Goal: Task Accomplishment & Management: Use online tool/utility

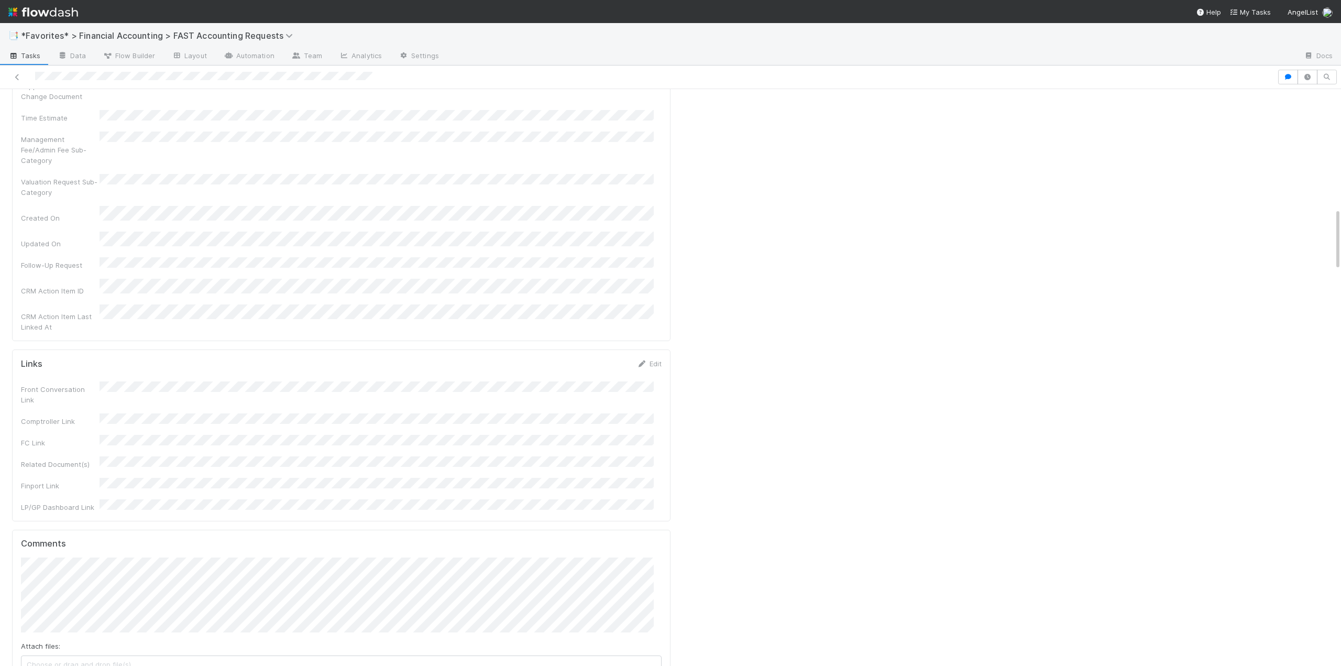
scroll to position [1414, 0]
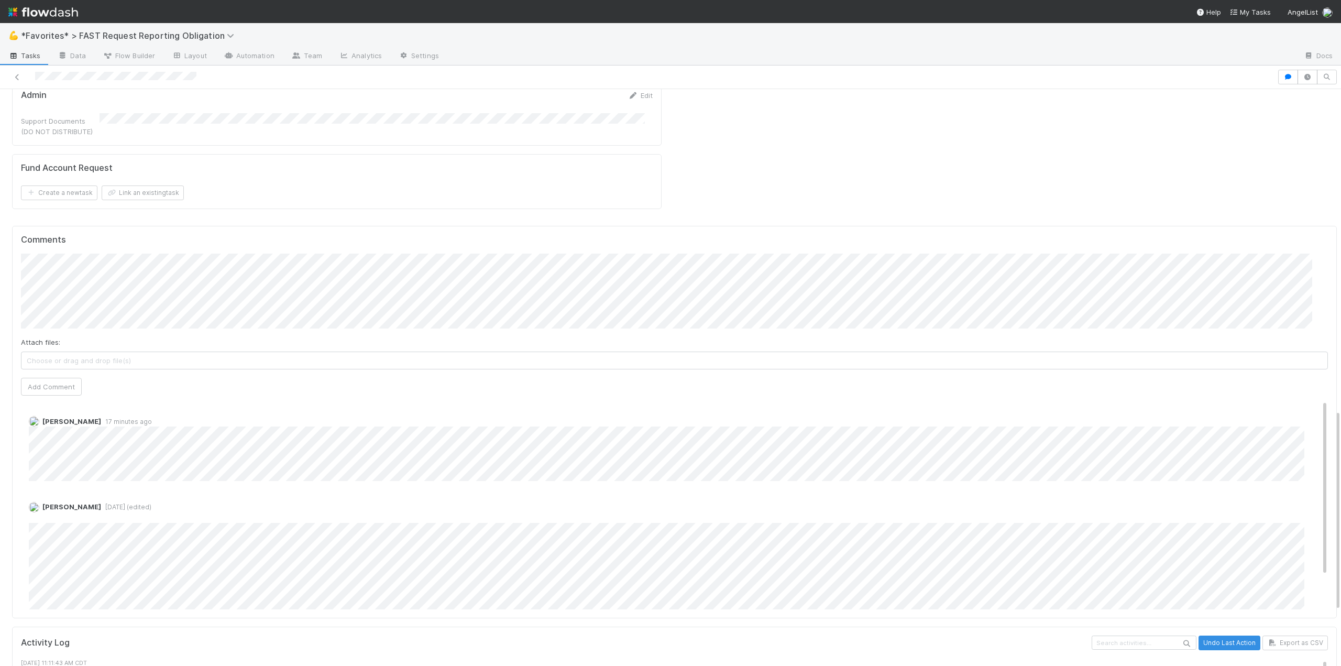
scroll to position [918, 0]
click at [82, 225] on span "[PERSON_NAME]" at bounding box center [74, 228] width 53 height 8
click at [31, 368] on icon at bounding box center [32, 371] width 10 height 6
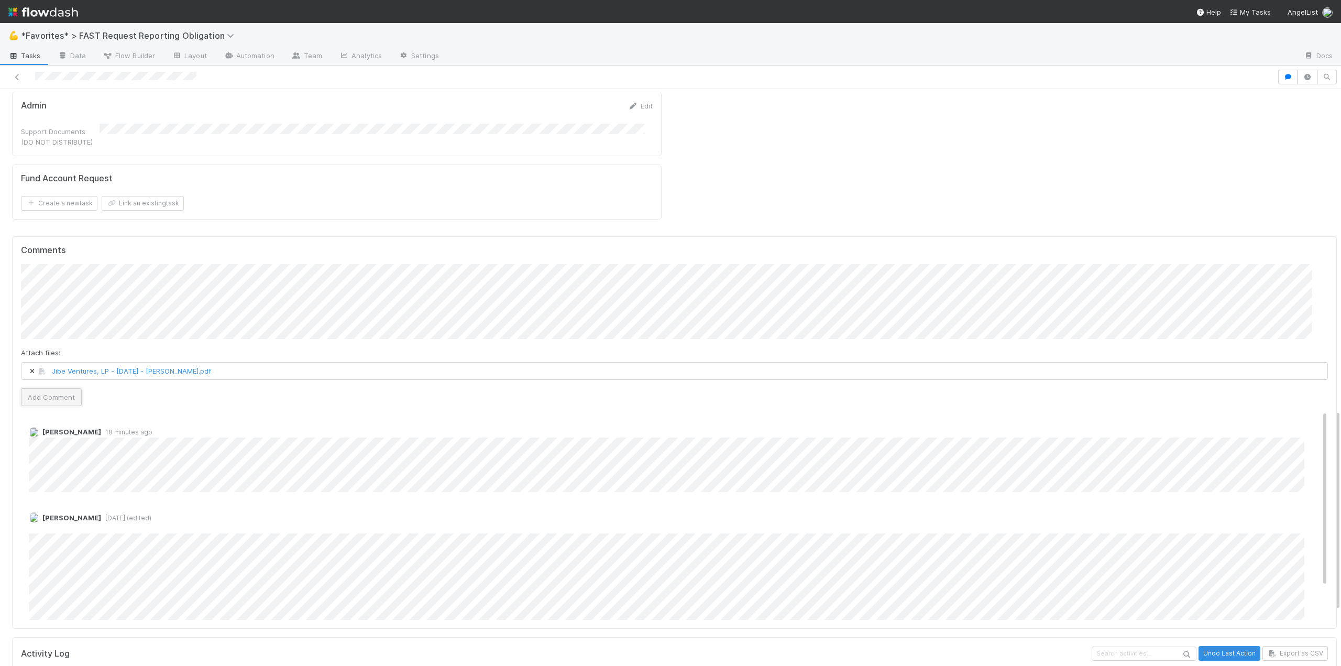
click at [55, 388] on button "Add Comment" at bounding box center [51, 397] width 61 height 18
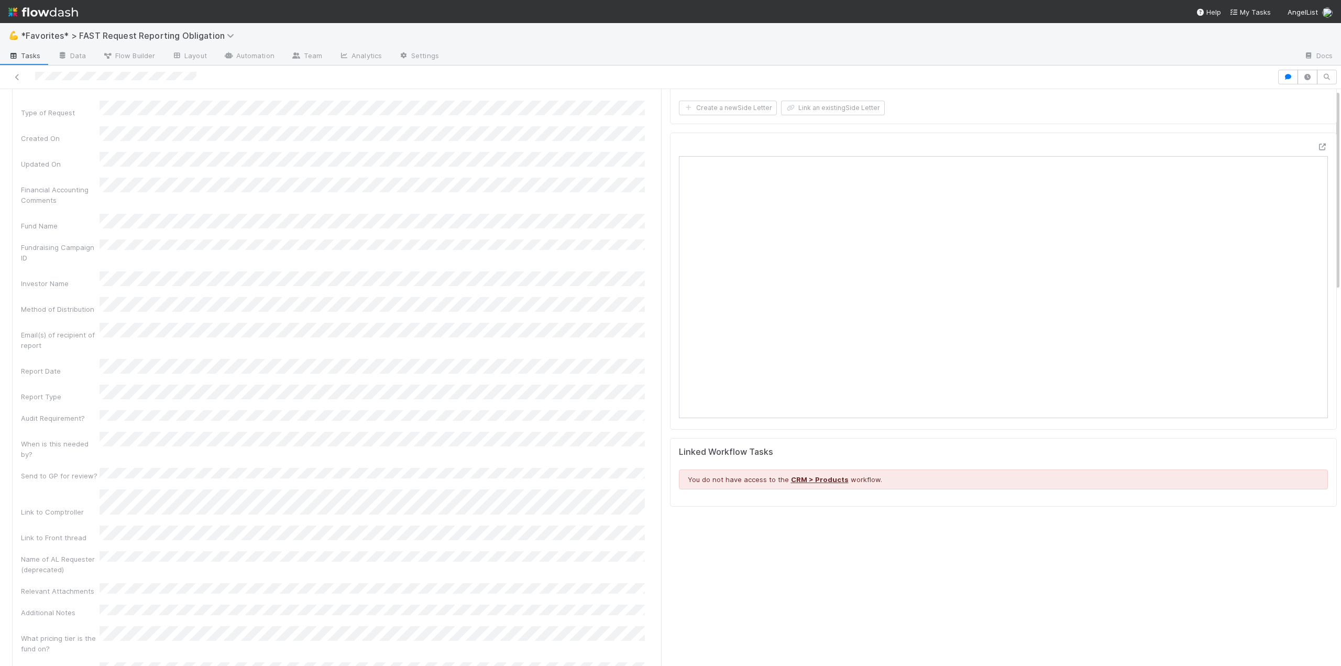
scroll to position [0, 0]
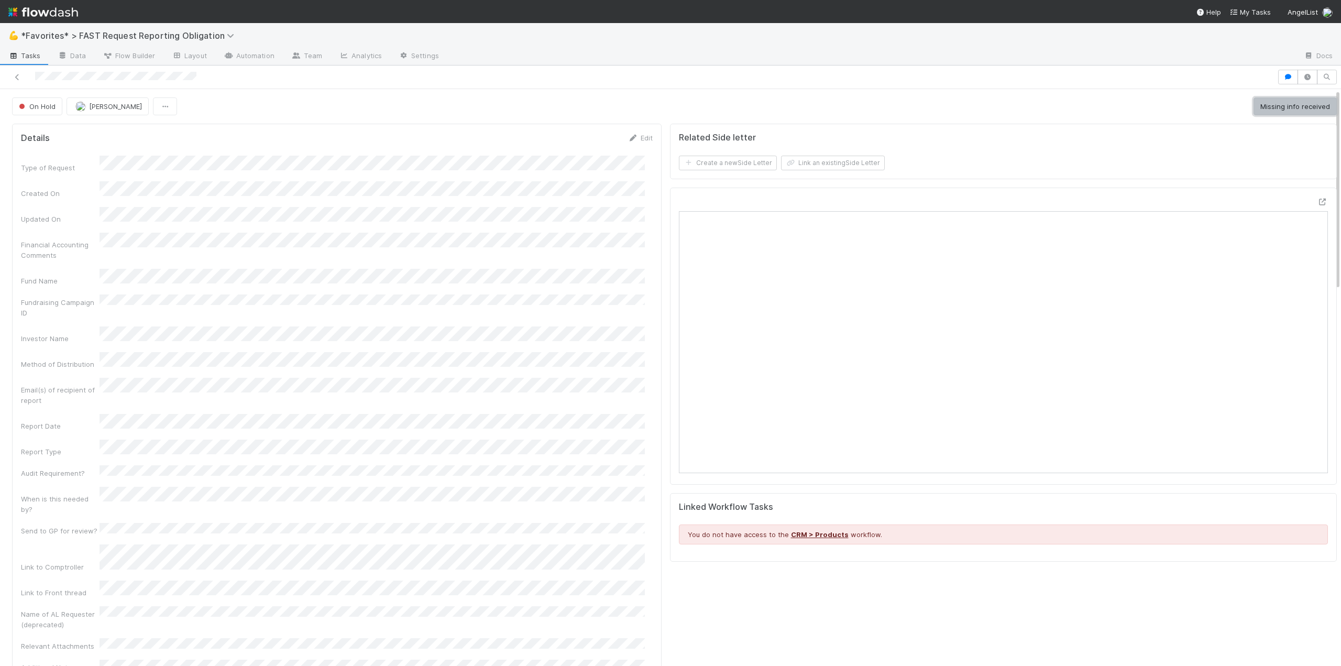
click at [1268, 113] on button "Missing info received" at bounding box center [1294, 106] width 83 height 18
click at [1307, 109] on button "Start" at bounding box center [1322, 106] width 30 height 18
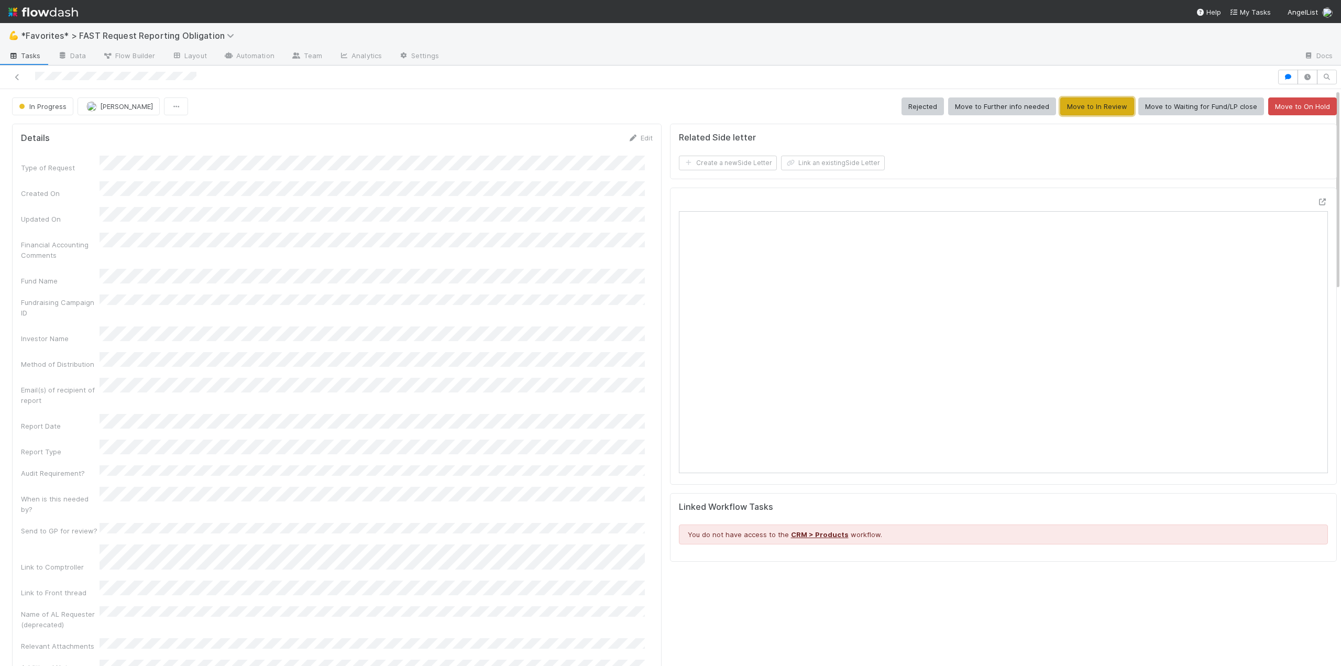
click at [1087, 108] on button "Move to In Review" at bounding box center [1097, 106] width 74 height 18
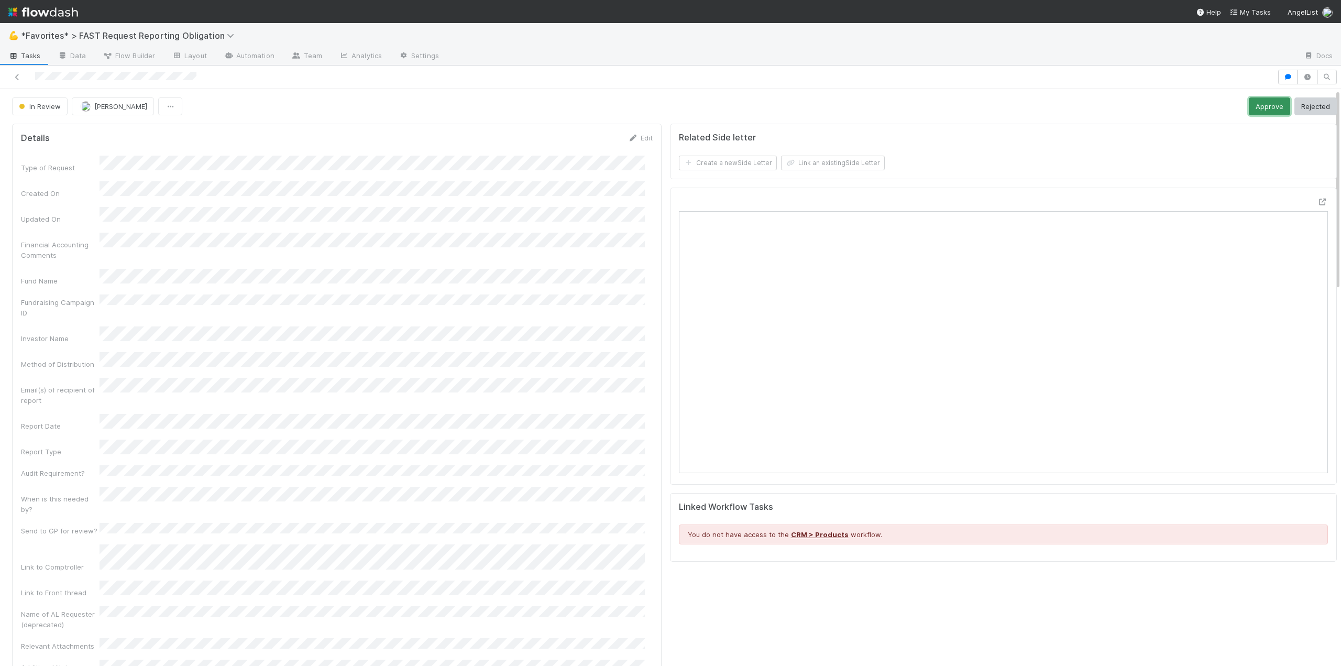
click at [1254, 106] on button "Approve" at bounding box center [1269, 106] width 41 height 18
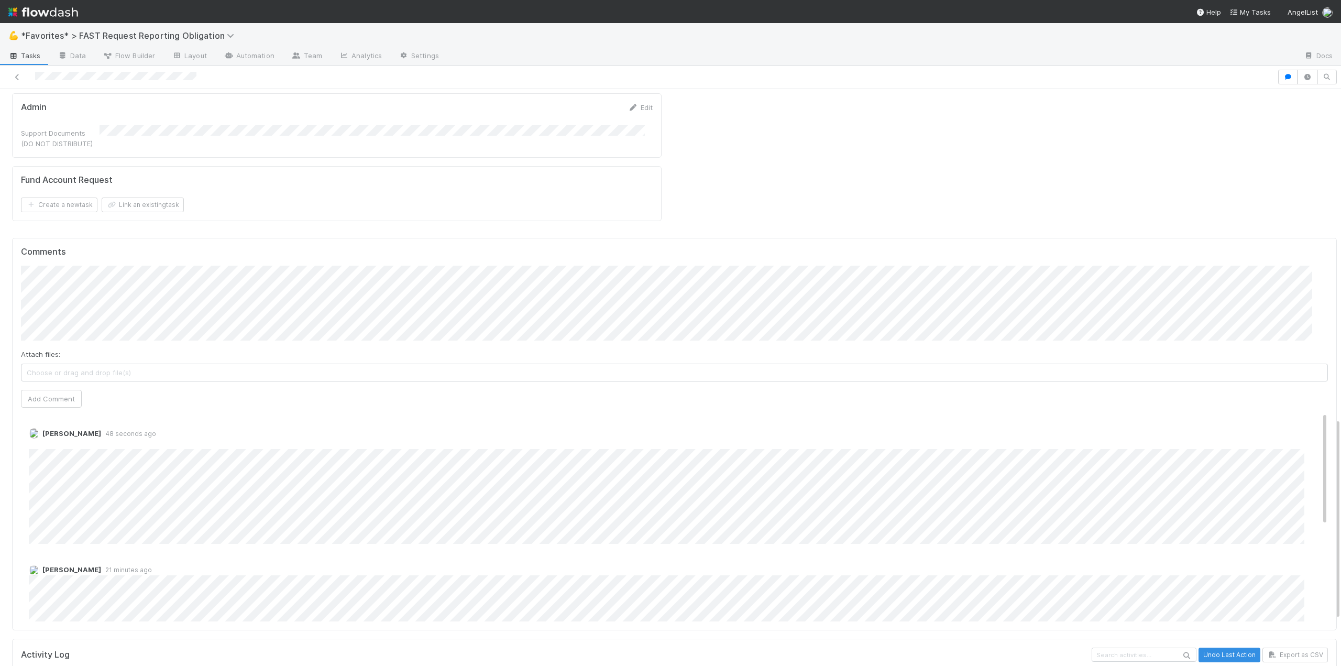
scroll to position [943, 0]
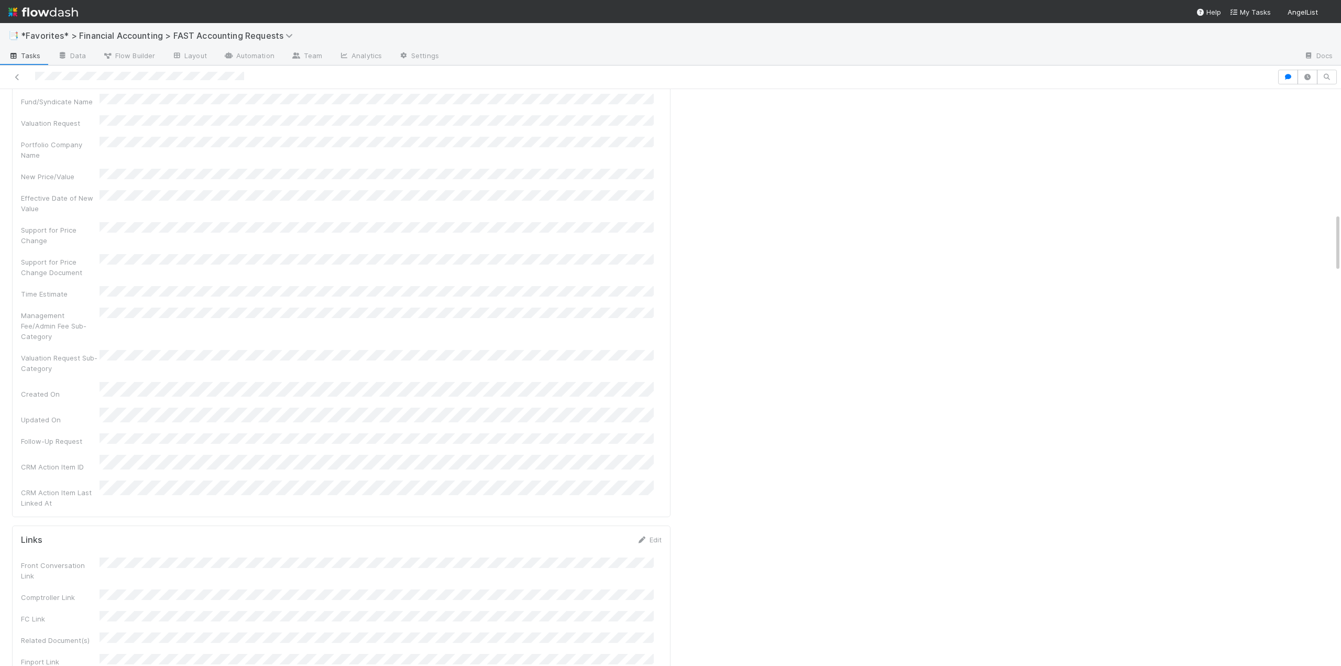
scroll to position [1362, 0]
click at [79, 328] on span "[PERSON_NAME]" at bounding box center [74, 326] width 53 height 8
